Goal: Navigation & Orientation: Find specific page/section

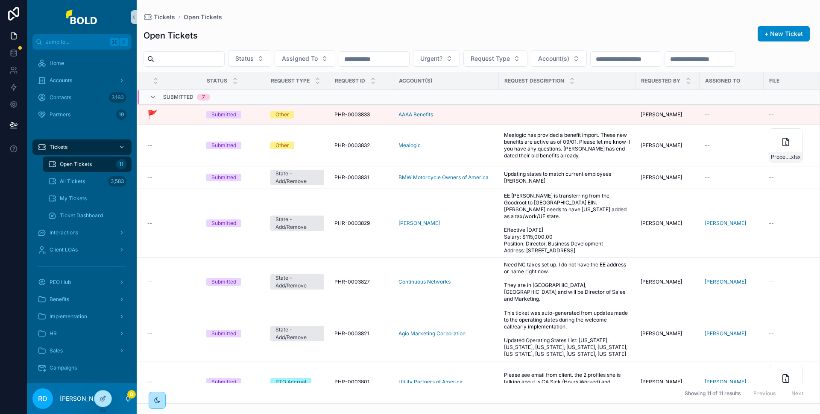
scroll to position [89, 0]
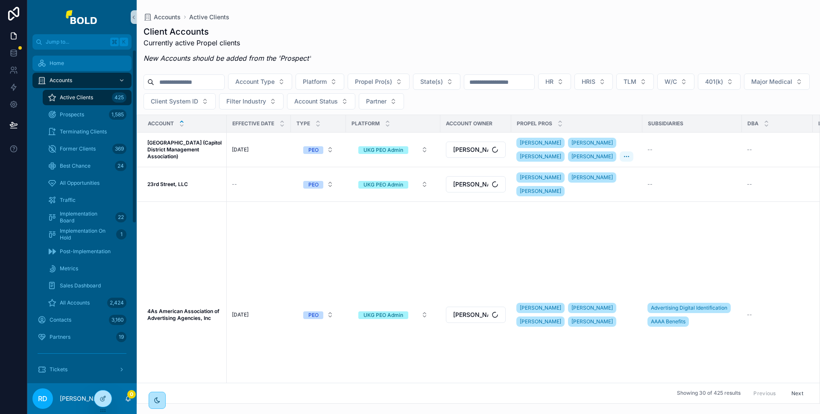
click at [80, 61] on div "Home" at bounding box center [82, 63] width 89 height 14
